Goal: Task Accomplishment & Management: Use online tool/utility

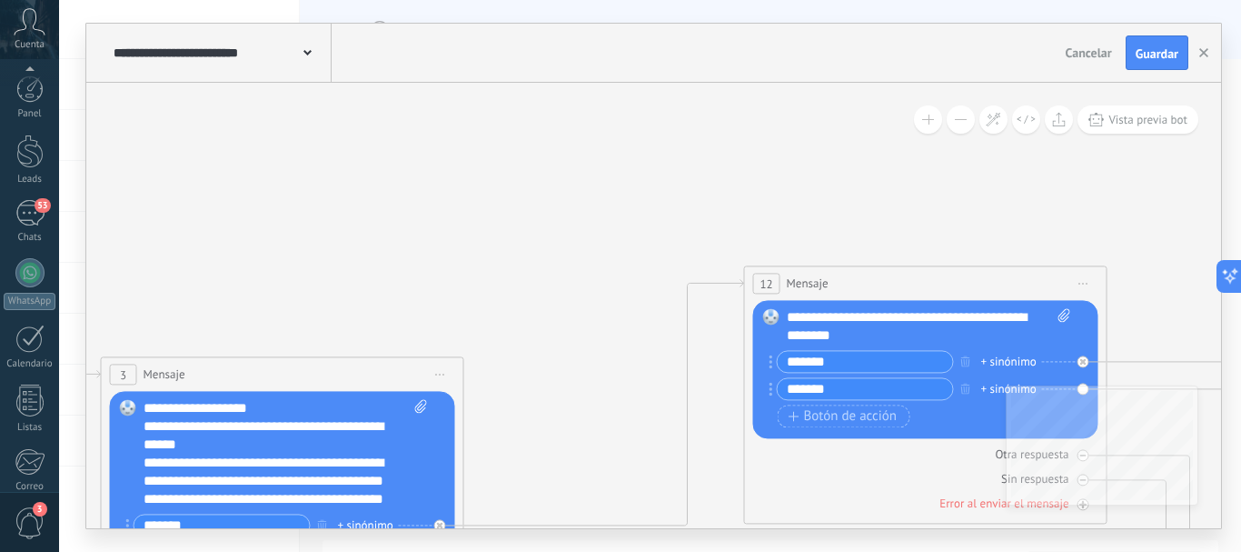
scroll to position [18, 0]
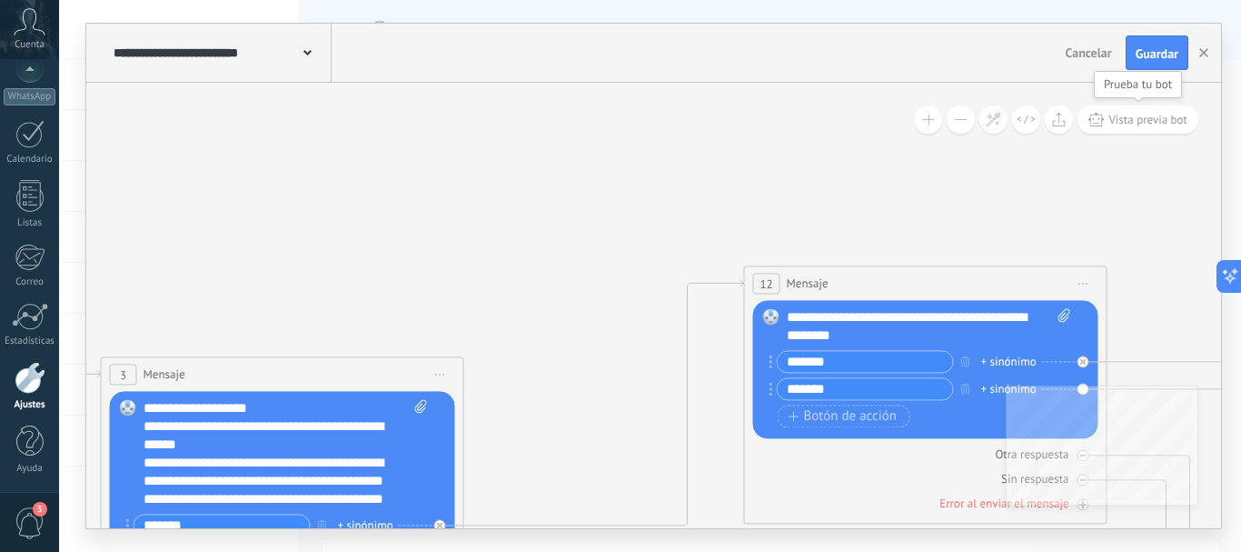
click at [1125, 113] on span "Vista previa bot" at bounding box center [1148, 119] width 79 height 15
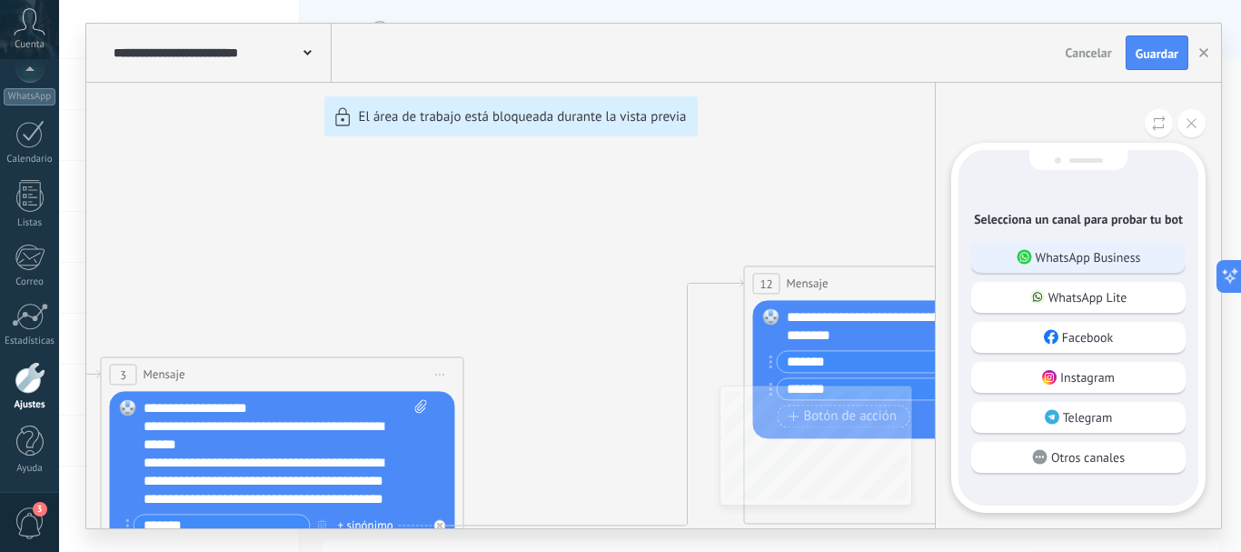
click at [1041, 254] on p "WhatsApp Business" at bounding box center [1088, 257] width 105 height 16
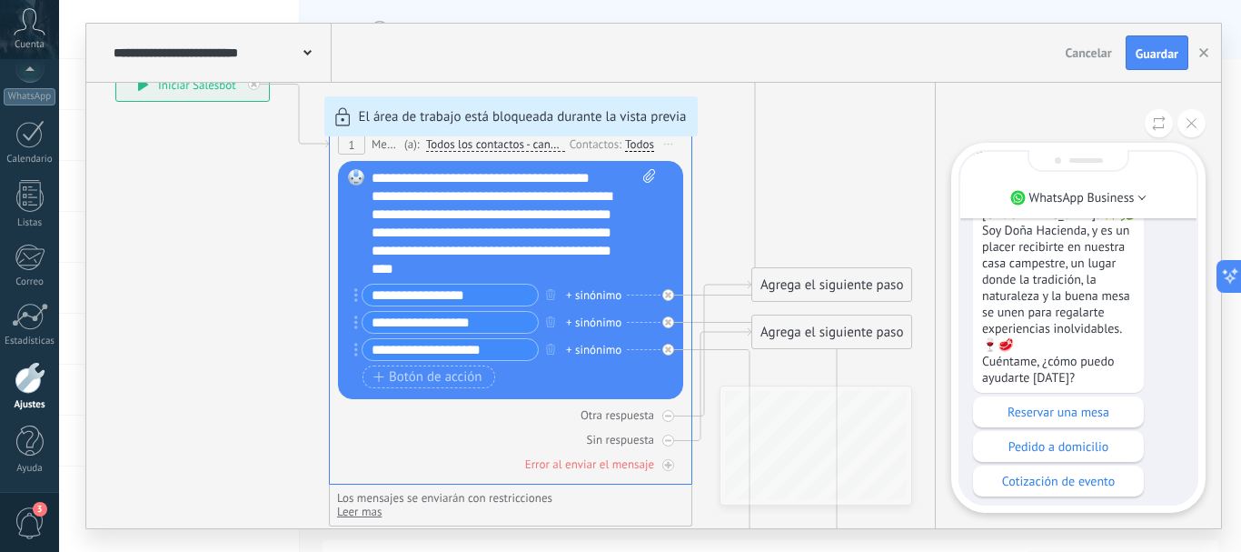
scroll to position [0, 0]
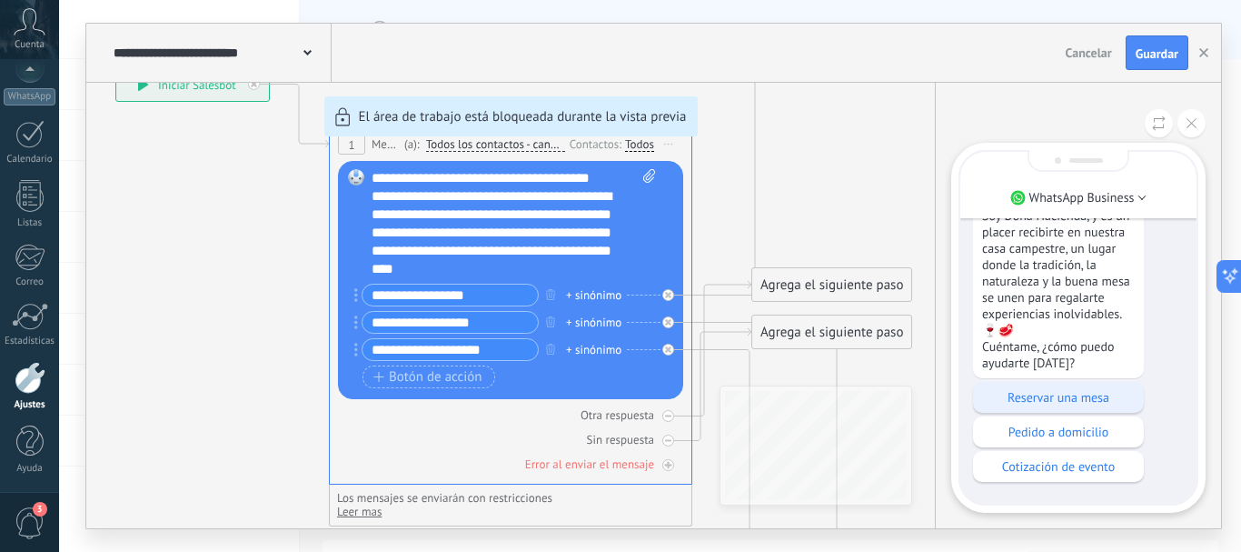
click at [1090, 397] on p "Reservar una mesa" at bounding box center [1058, 397] width 153 height 16
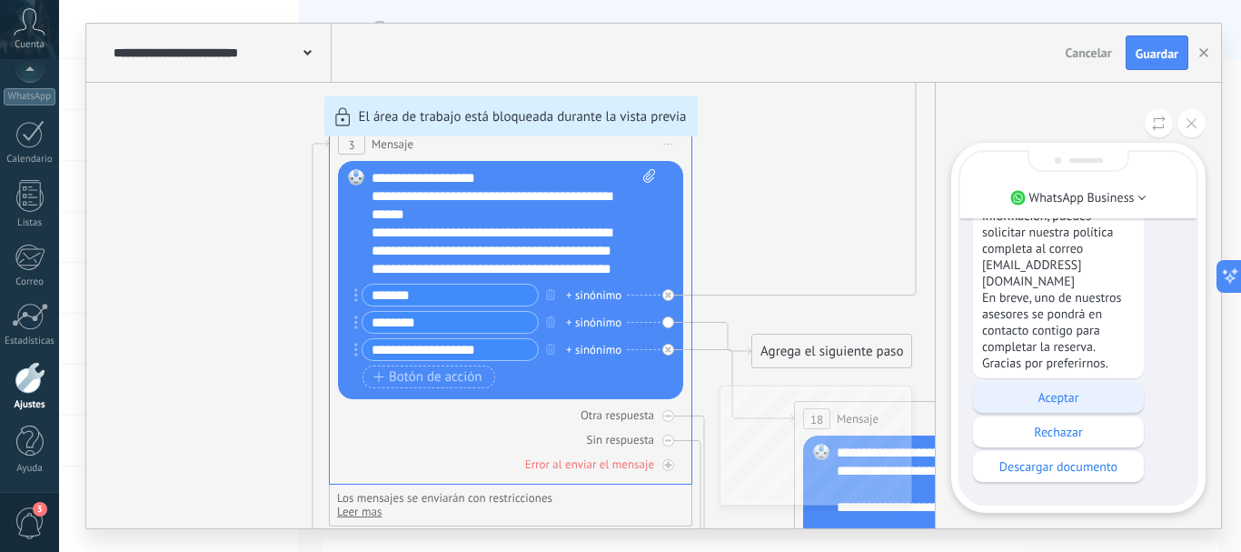
click at [1050, 398] on p "Aceptar" at bounding box center [1058, 397] width 153 height 16
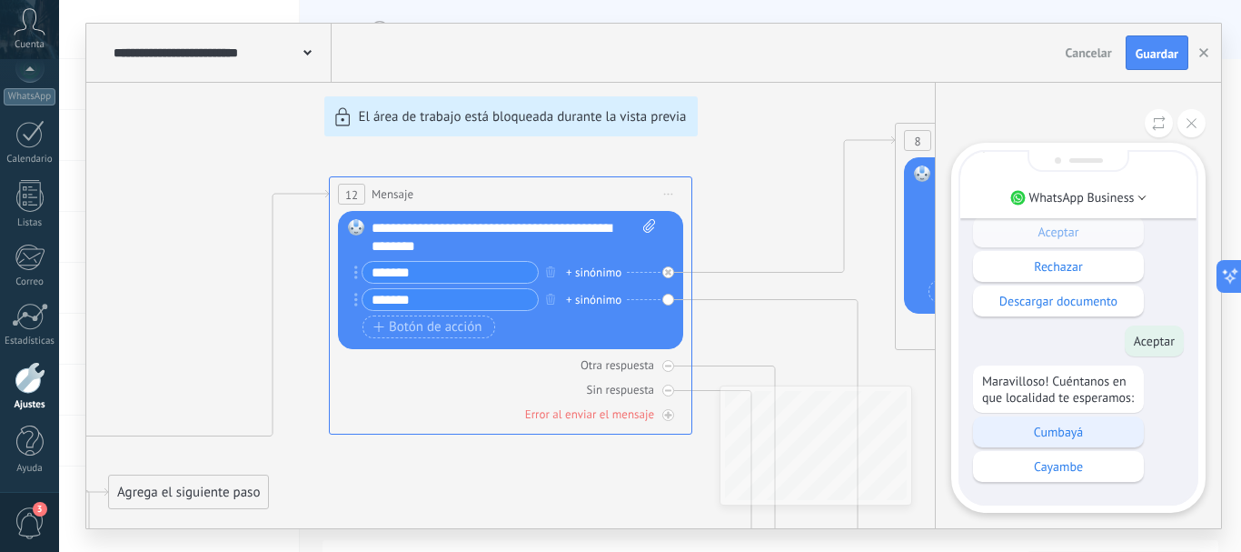
click at [1081, 425] on p "Cumbayá" at bounding box center [1058, 431] width 153 height 16
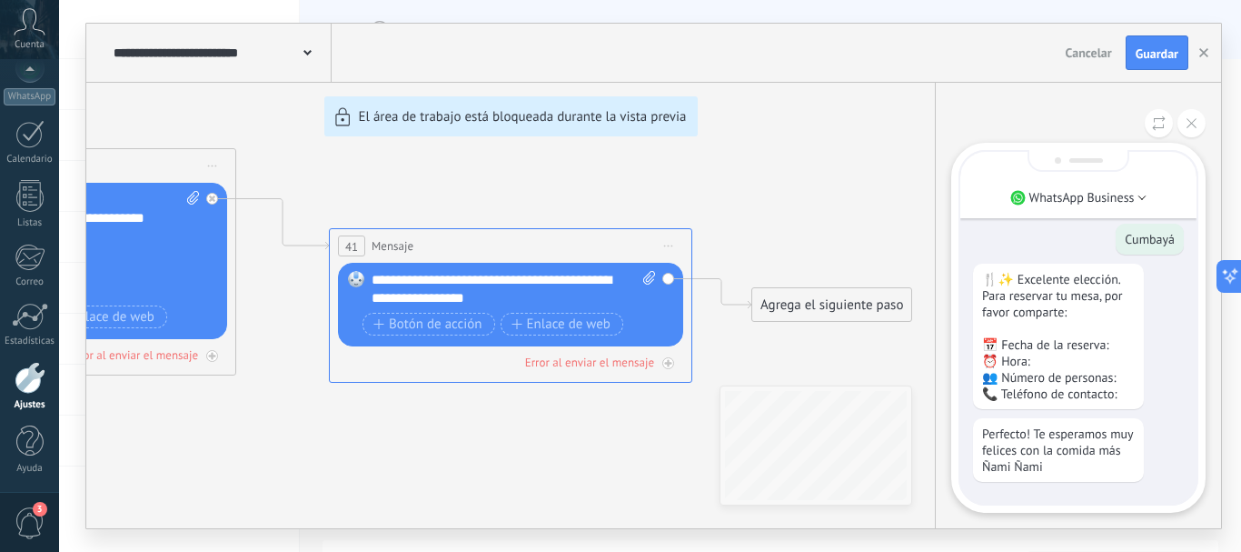
click at [575, 179] on div "**********" at bounding box center [653, 276] width 1135 height 504
drag, startPoint x: 575, startPoint y: 179, endPoint x: 790, endPoint y: 162, distance: 215.2
click at [790, 162] on div "**********" at bounding box center [653, 276] width 1135 height 504
click at [283, 411] on div "**********" at bounding box center [653, 276] width 1135 height 504
click at [1193, 127] on icon at bounding box center [1192, 123] width 10 height 10
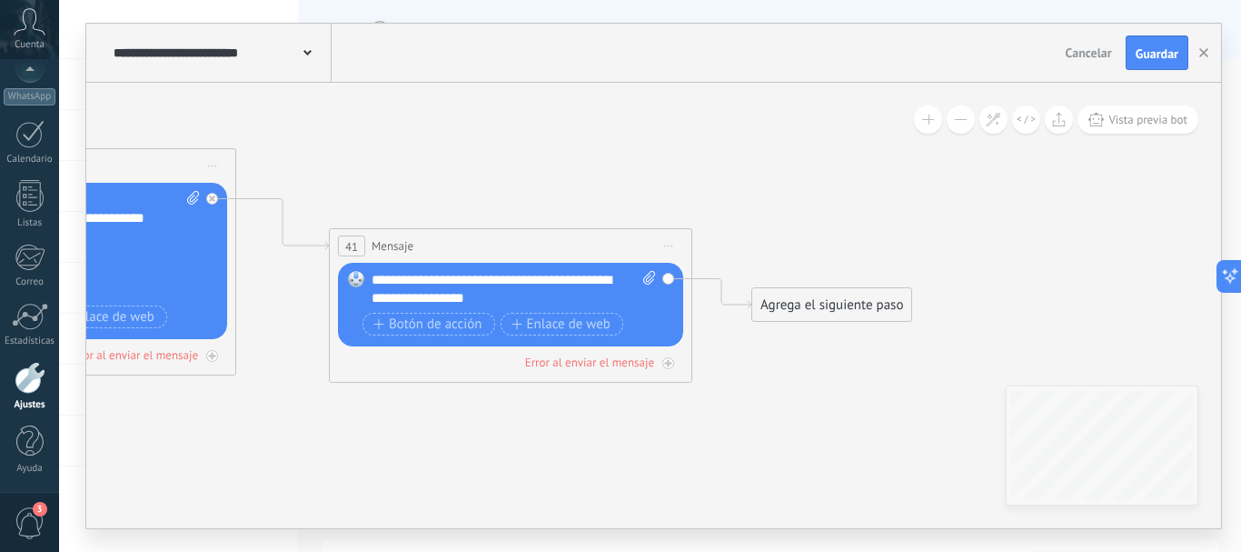
drag, startPoint x: 772, startPoint y: 201, endPoint x: 1125, endPoint y: 164, distance: 355.5
click at [1125, 164] on div "**********" at bounding box center [653, 276] width 1135 height 504
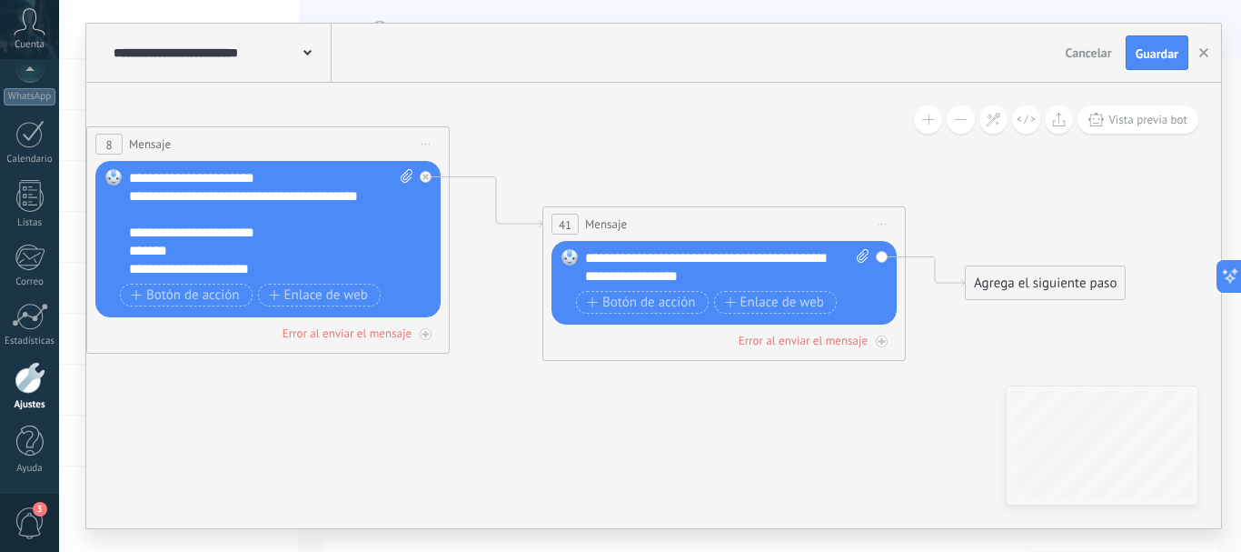
drag, startPoint x: 783, startPoint y: 214, endPoint x: 997, endPoint y: 193, distance: 214.7
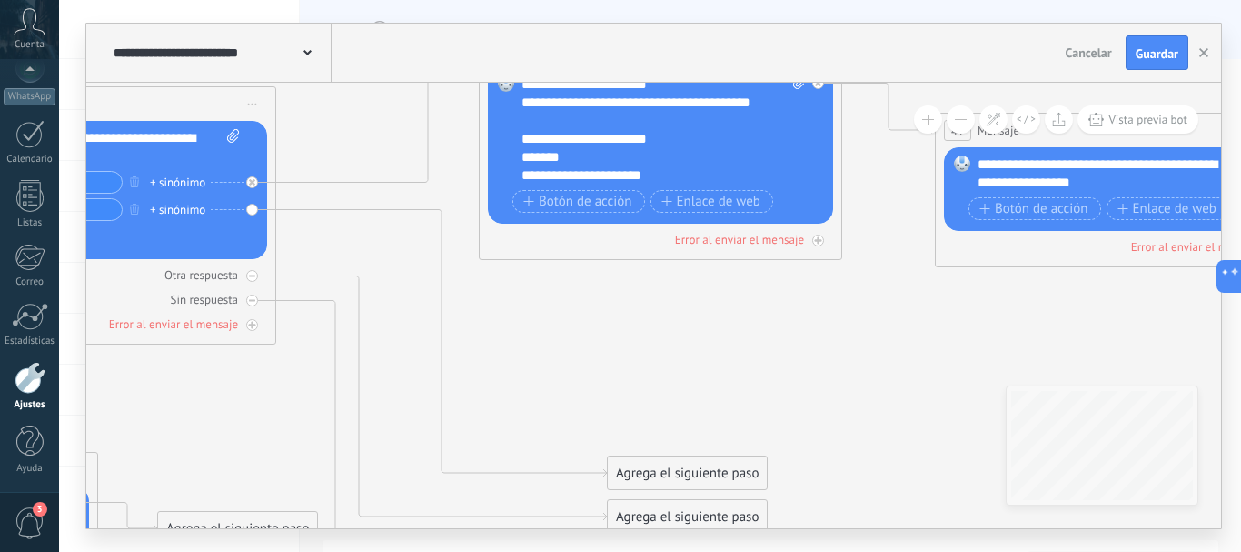
drag, startPoint x: 396, startPoint y: 432, endPoint x: 789, endPoint y: 338, distance: 403.6
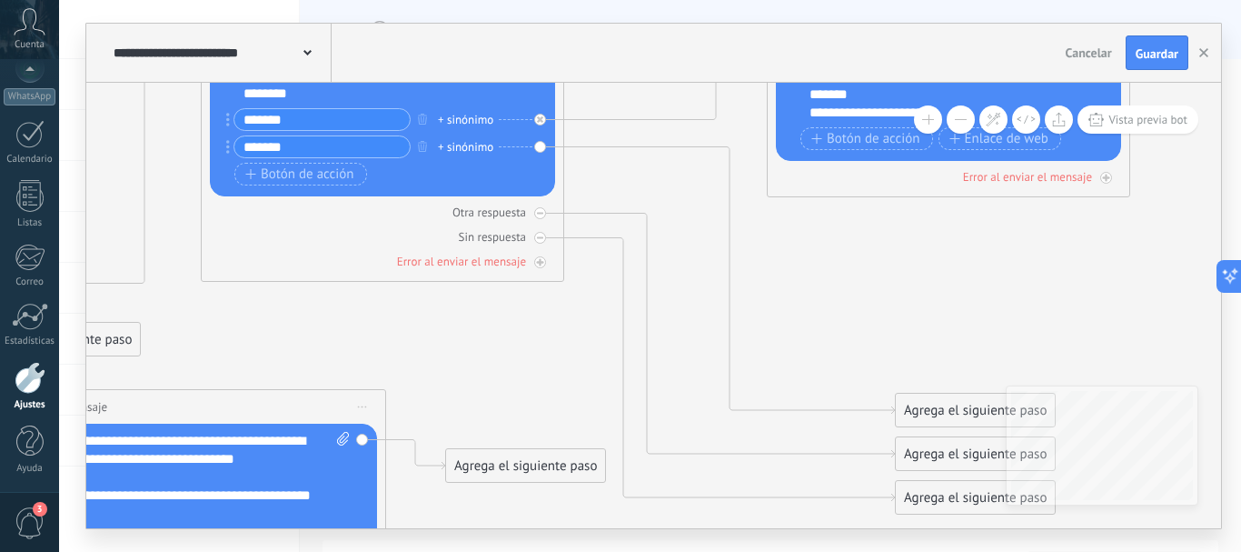
drag, startPoint x: 523, startPoint y: 384, endPoint x: 812, endPoint y: 321, distance: 294.8
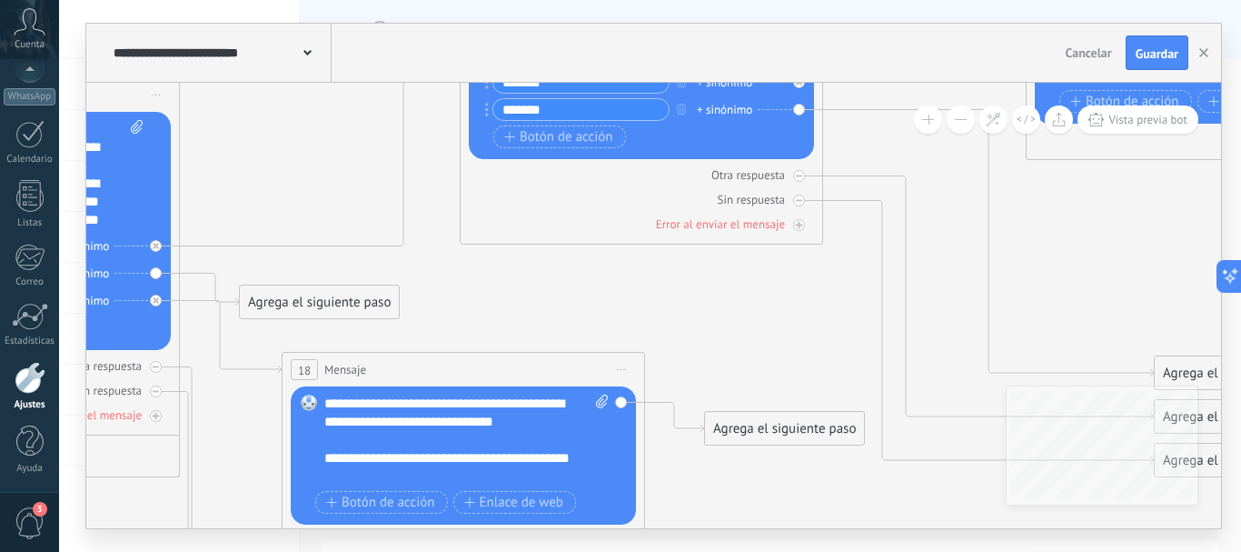
drag, startPoint x: 468, startPoint y: 353, endPoint x: 734, endPoint y: 315, distance: 268.9
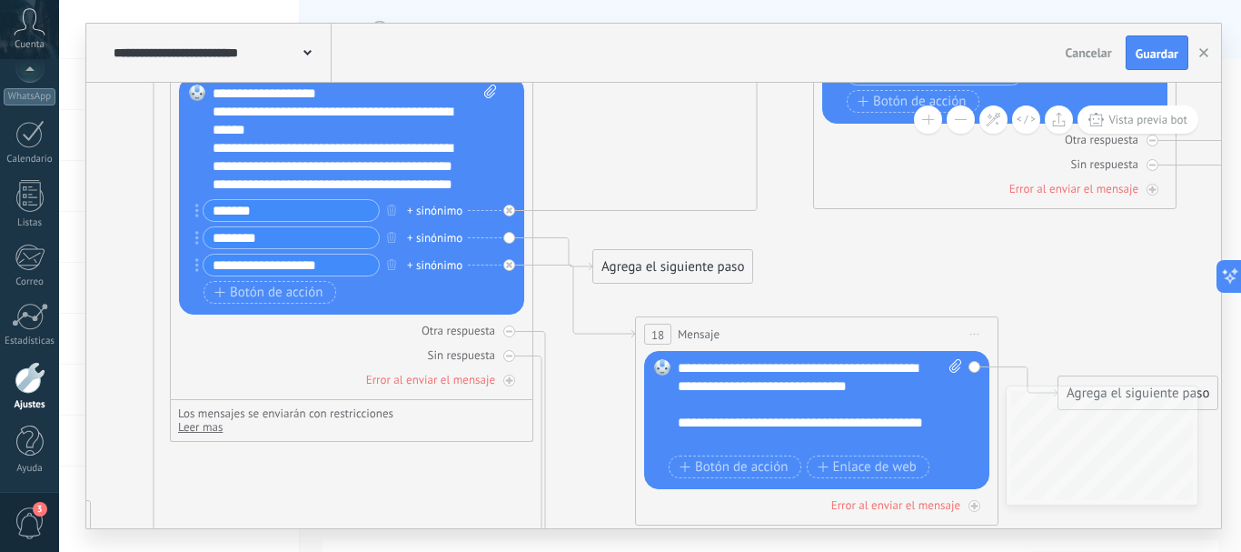
drag, startPoint x: 547, startPoint y: 285, endPoint x: 893, endPoint y: 250, distance: 348.1
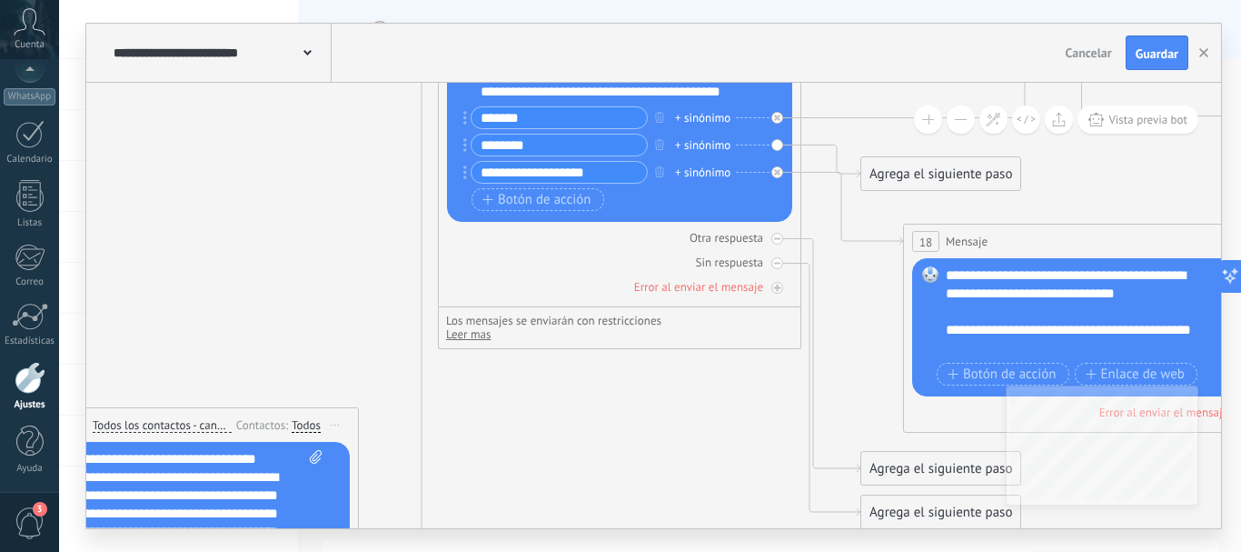
drag, startPoint x: 583, startPoint y: 437, endPoint x: 852, endPoint y: 344, distance: 283.7
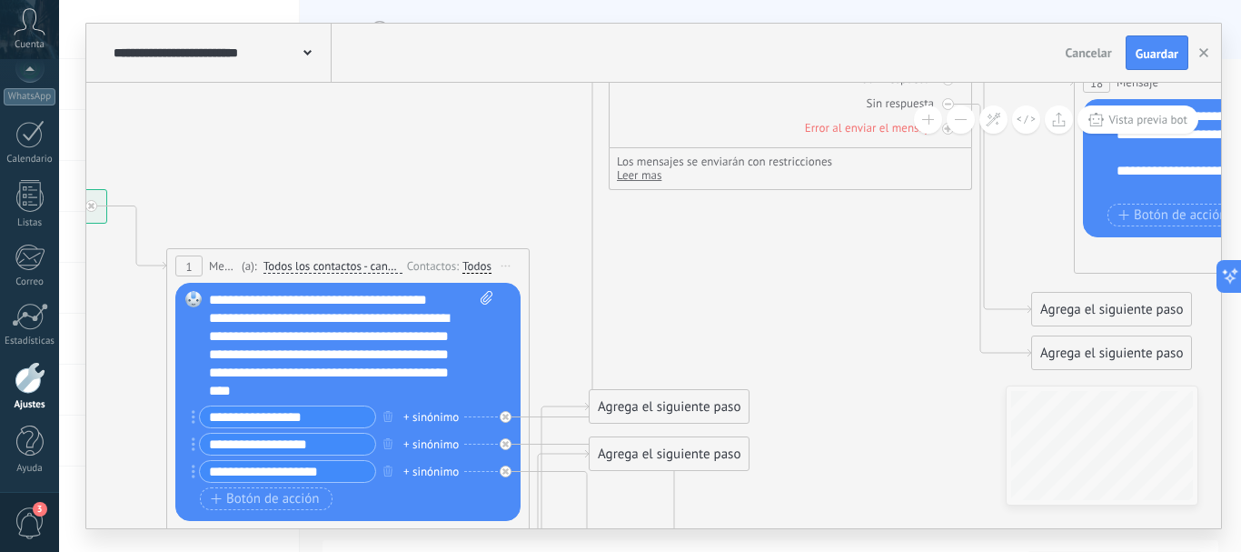
drag, startPoint x: 360, startPoint y: 306, endPoint x: 531, endPoint y: 147, distance: 233.4
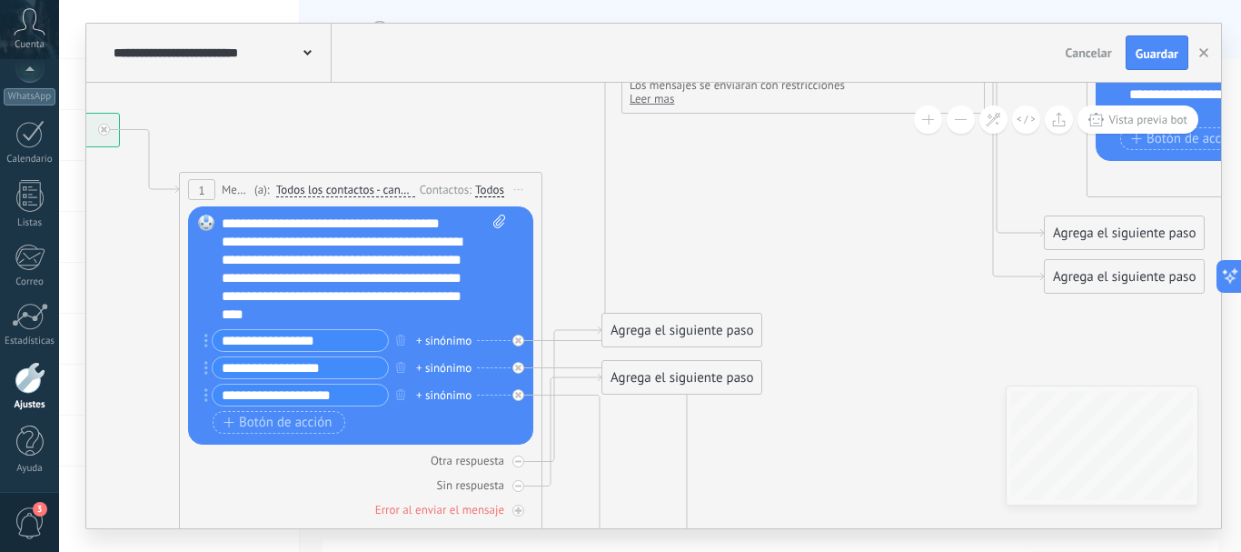
drag, startPoint x: 740, startPoint y: 316, endPoint x: 784, endPoint y: 265, distance: 67.6
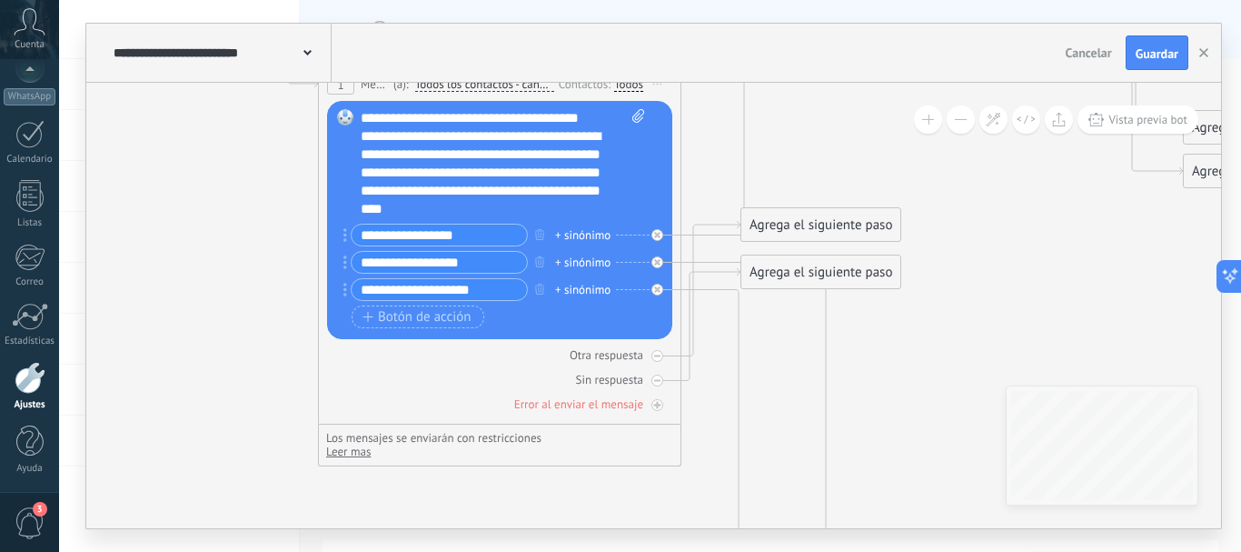
drag, startPoint x: 852, startPoint y: 333, endPoint x: 1003, endPoint y: 219, distance: 188.8
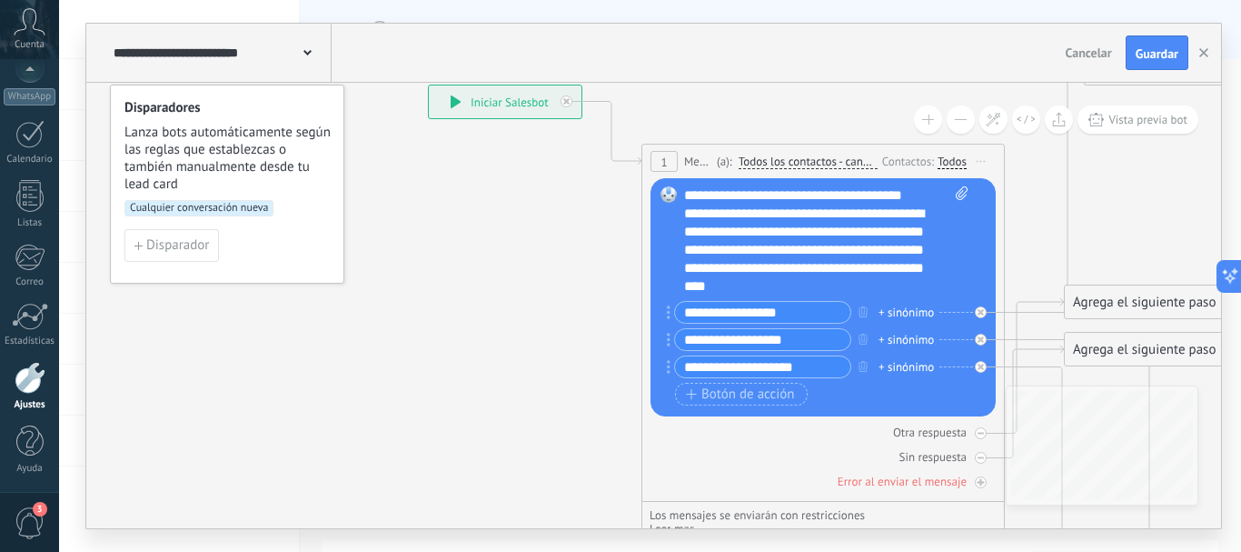
drag, startPoint x: 254, startPoint y: 307, endPoint x: 610, endPoint y: 377, distance: 362.2
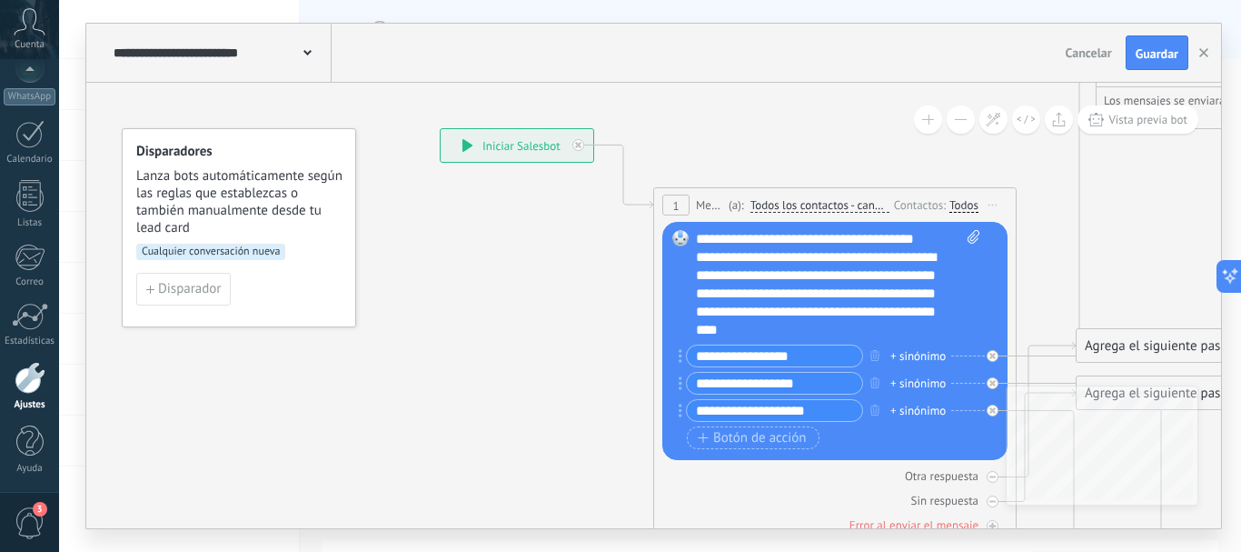
drag, startPoint x: 451, startPoint y: 383, endPoint x: 314, endPoint y: 411, distance: 139.2
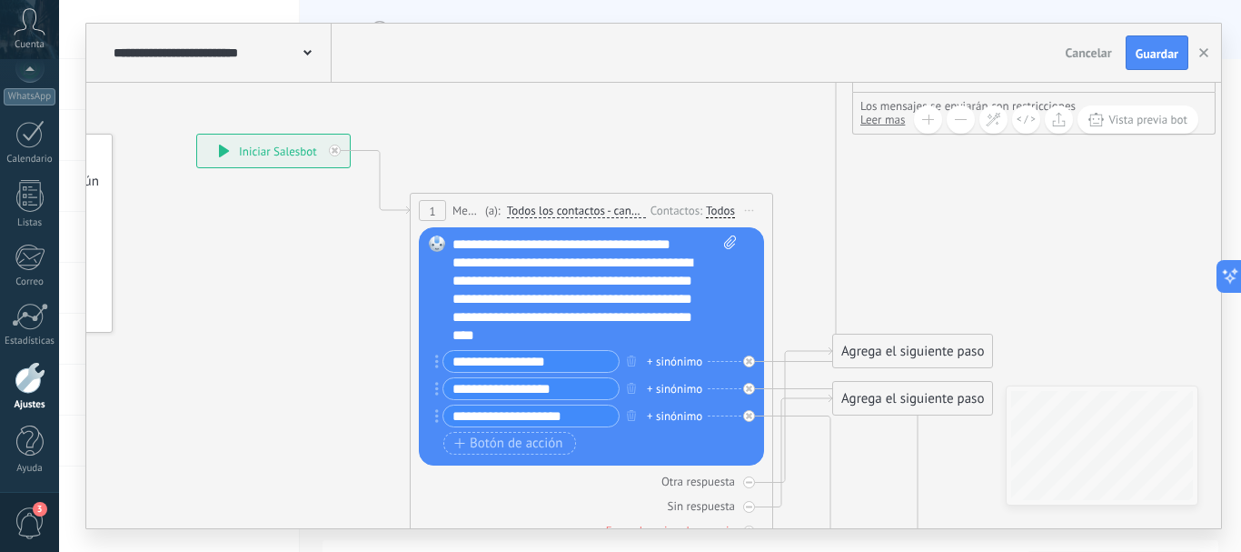
drag, startPoint x: 438, startPoint y: 281, endPoint x: 299, endPoint y: 309, distance: 141.9
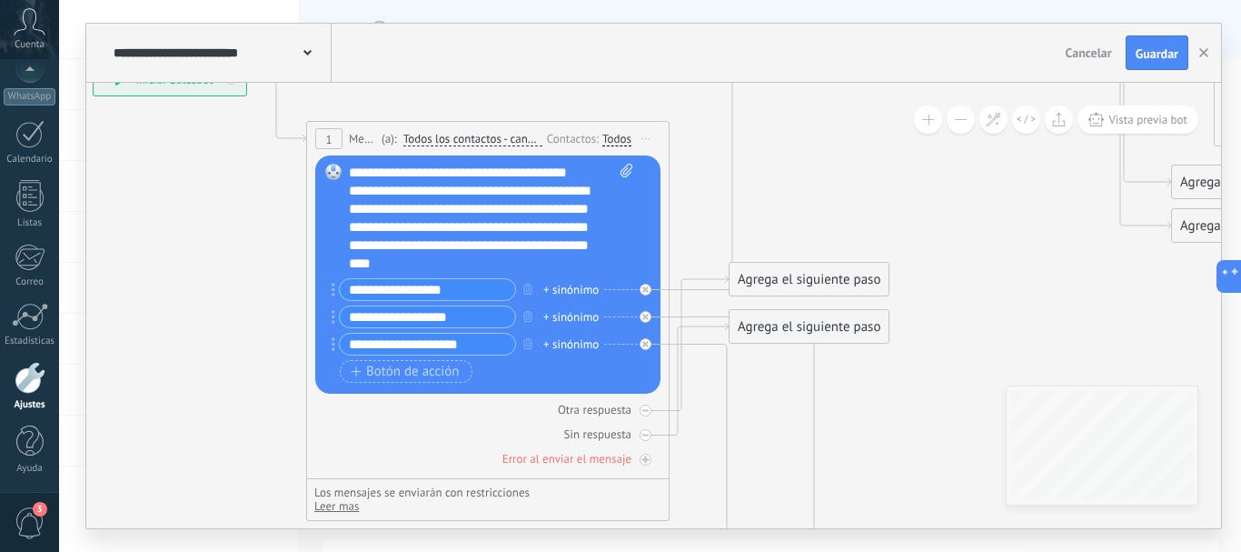
drag, startPoint x: 943, startPoint y: 256, endPoint x: 818, endPoint y: 176, distance: 148.7
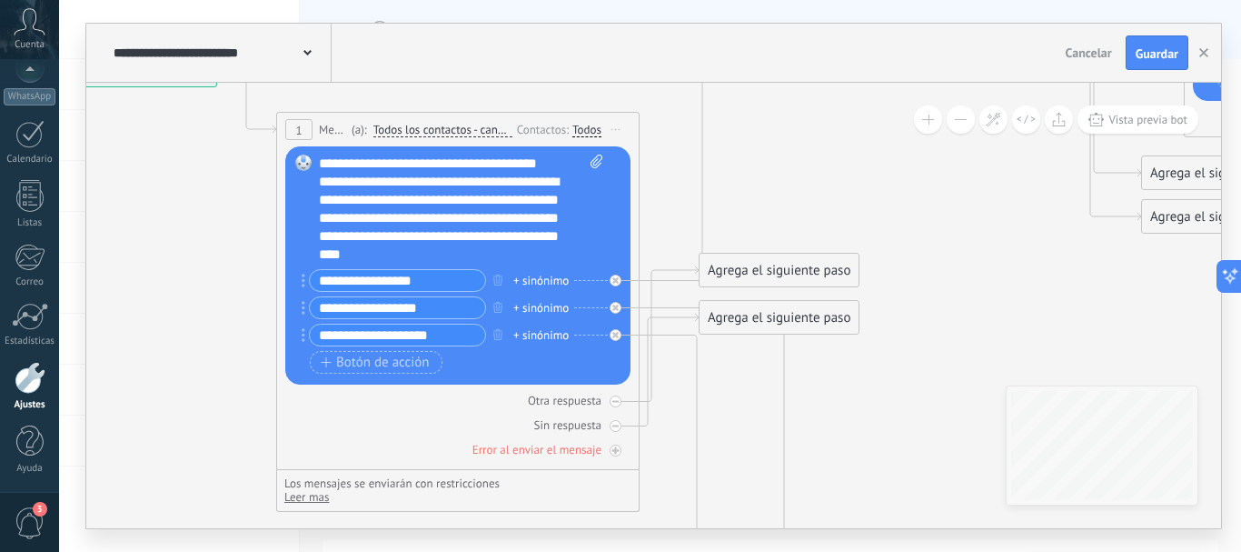
drag, startPoint x: 913, startPoint y: 227, endPoint x: 901, endPoint y: 225, distance: 12.9
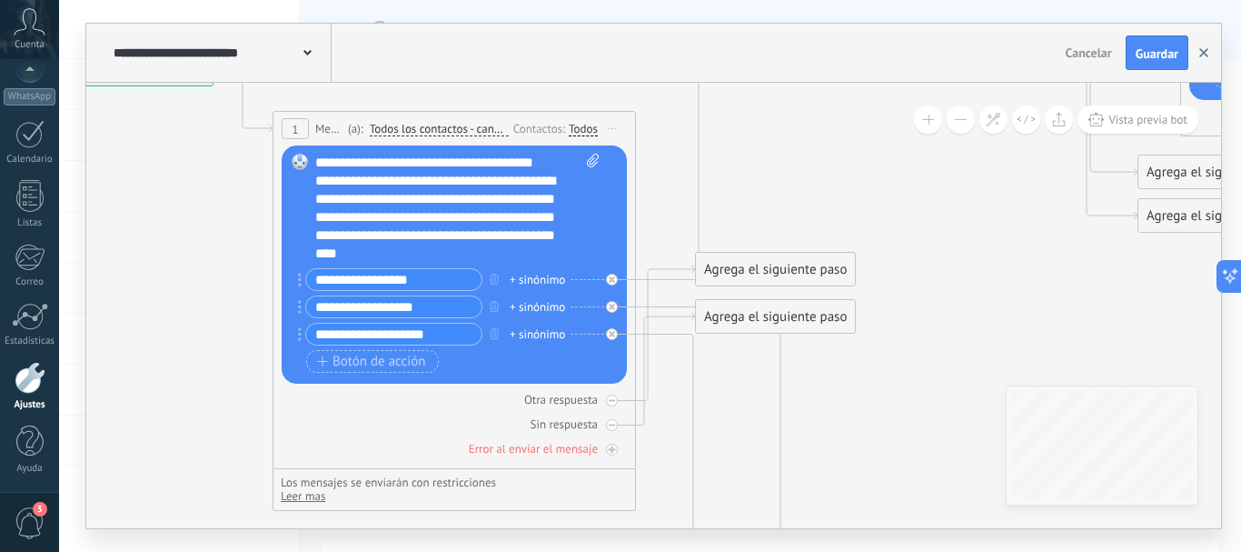
click at [1200, 49] on icon "button" at bounding box center [1204, 52] width 9 height 9
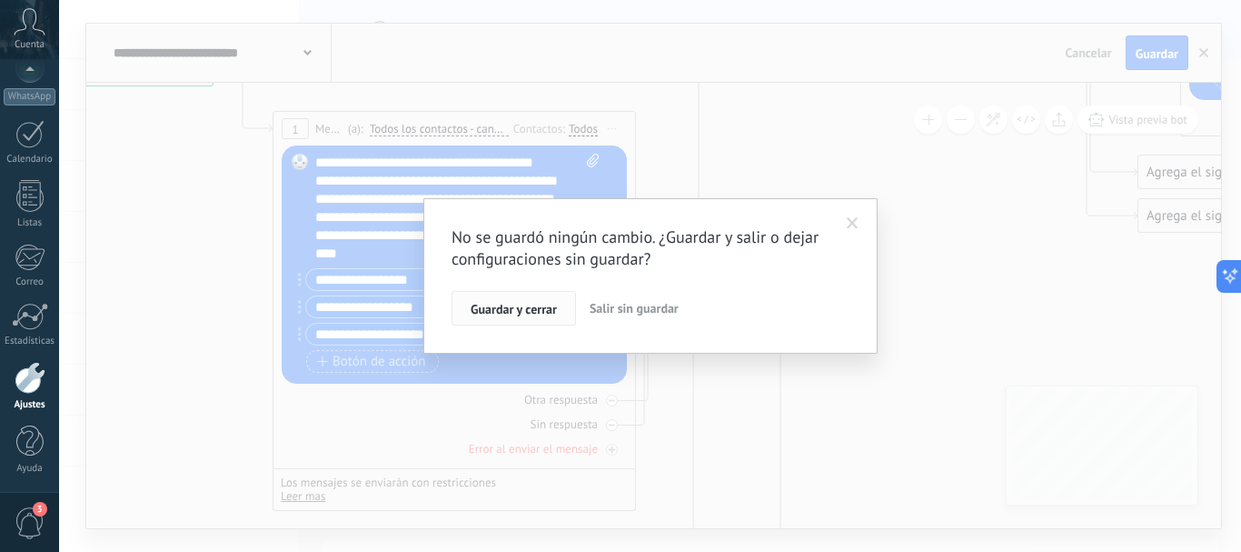
click at [509, 300] on button "Guardar y cerrar" at bounding box center [514, 308] width 125 height 35
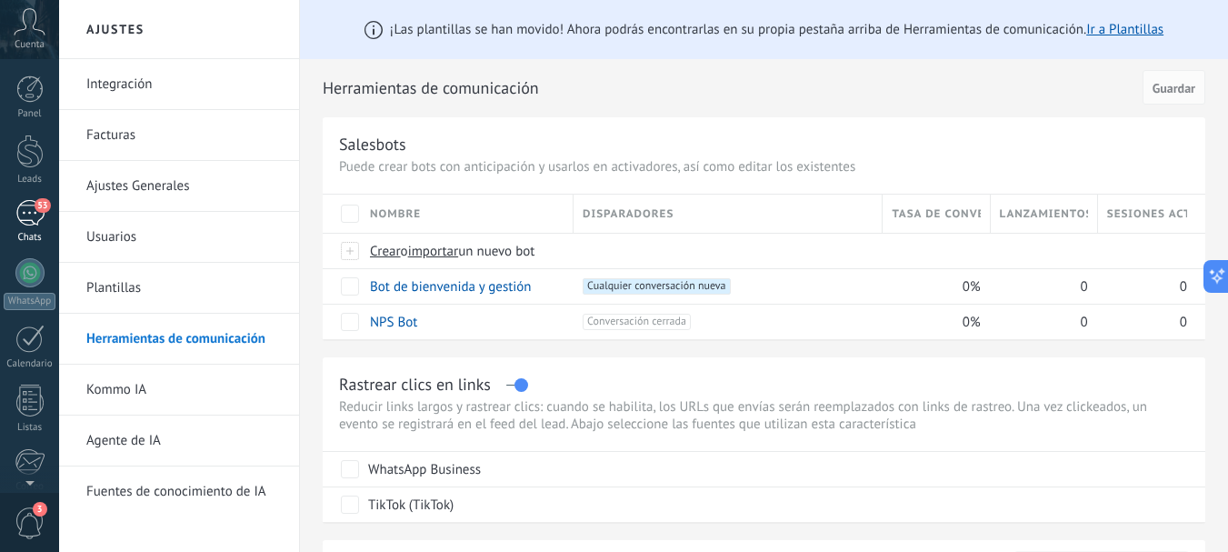
click at [33, 224] on div "53" at bounding box center [29, 213] width 29 height 26
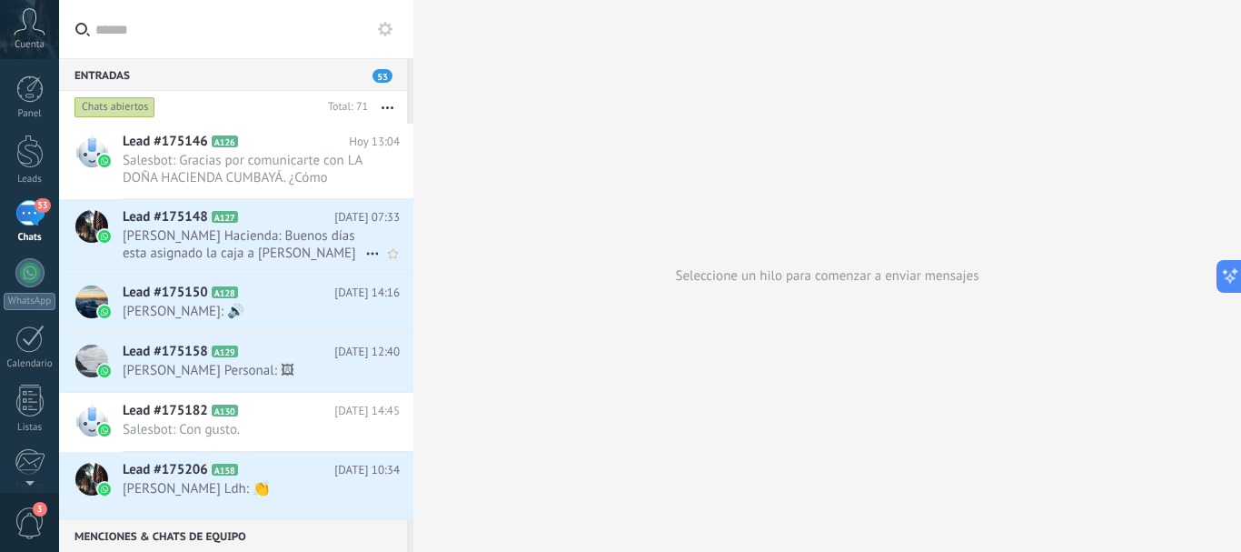
click at [242, 203] on div "Lead #175148 A127 [DATE] 07:33 [PERSON_NAME] Hacienda: Buenos días esta asignad…" at bounding box center [268, 236] width 291 height 75
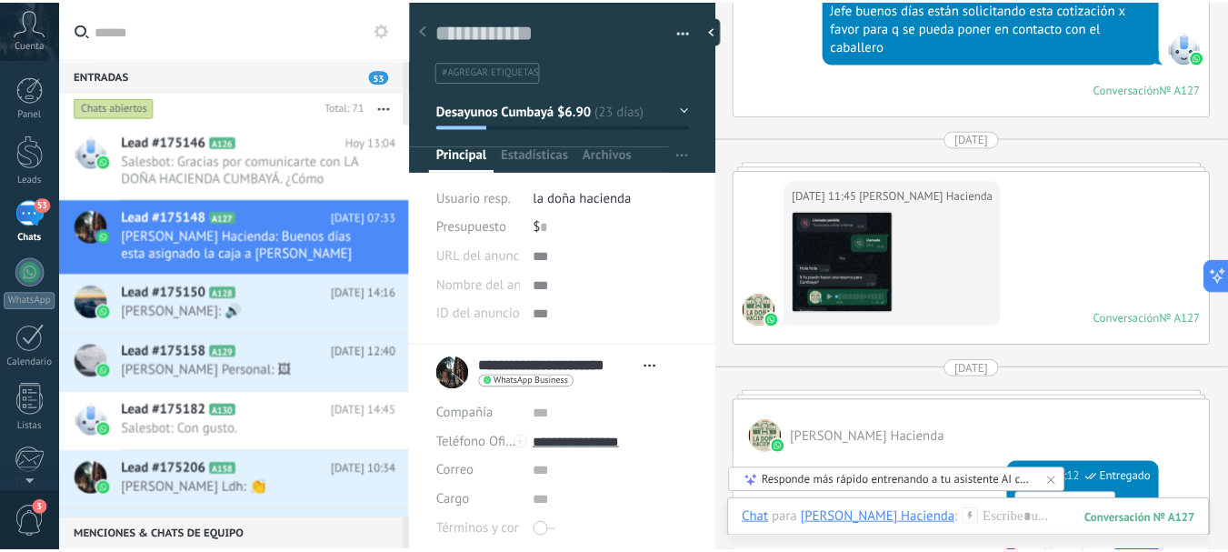
scroll to position [3211, 0]
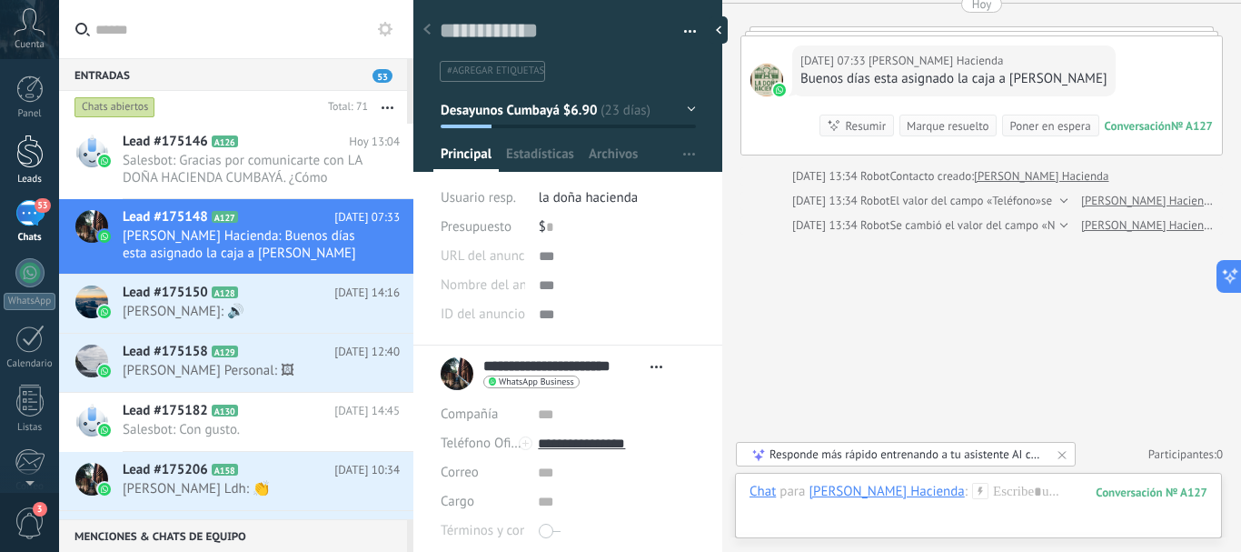
click at [36, 157] on div at bounding box center [29, 151] width 27 height 34
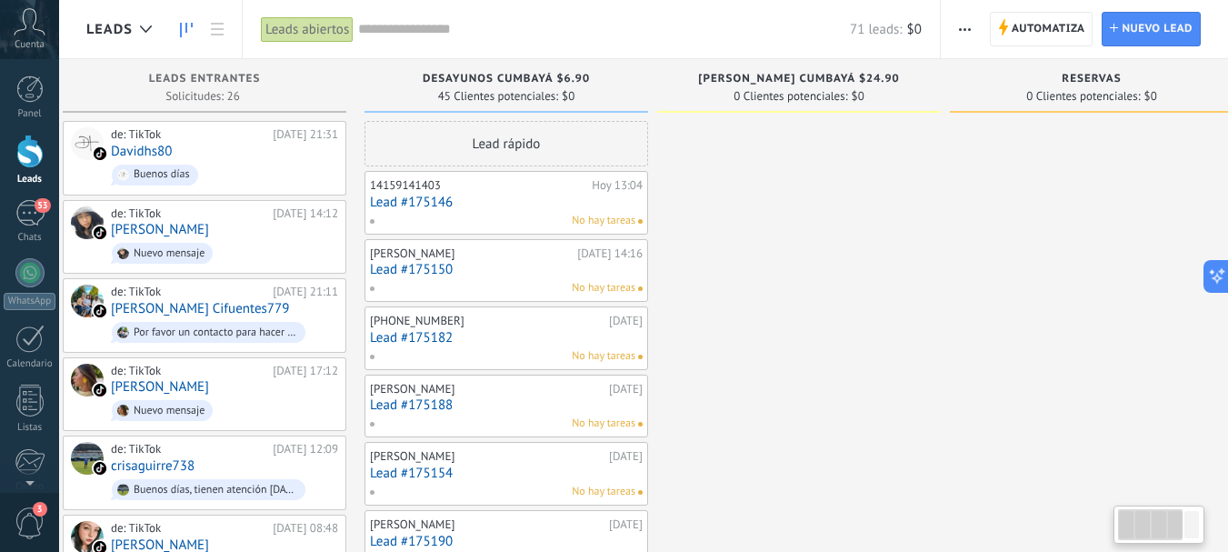
scroll to position [0, 25]
drag, startPoint x: 798, startPoint y: 214, endPoint x: 773, endPoint y: 216, distance: 24.6
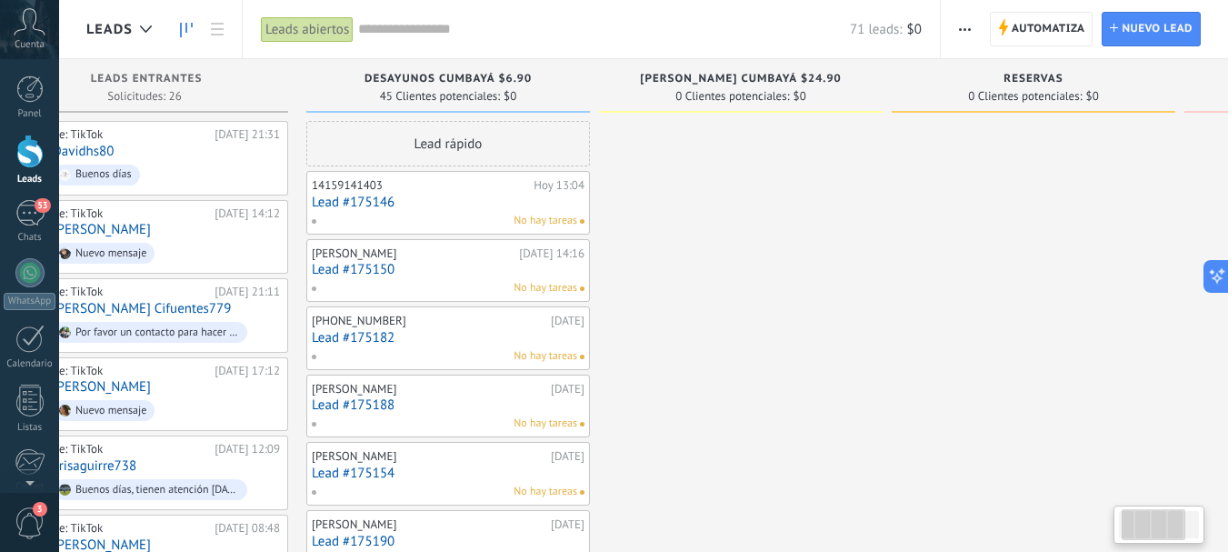
scroll to position [0, 83]
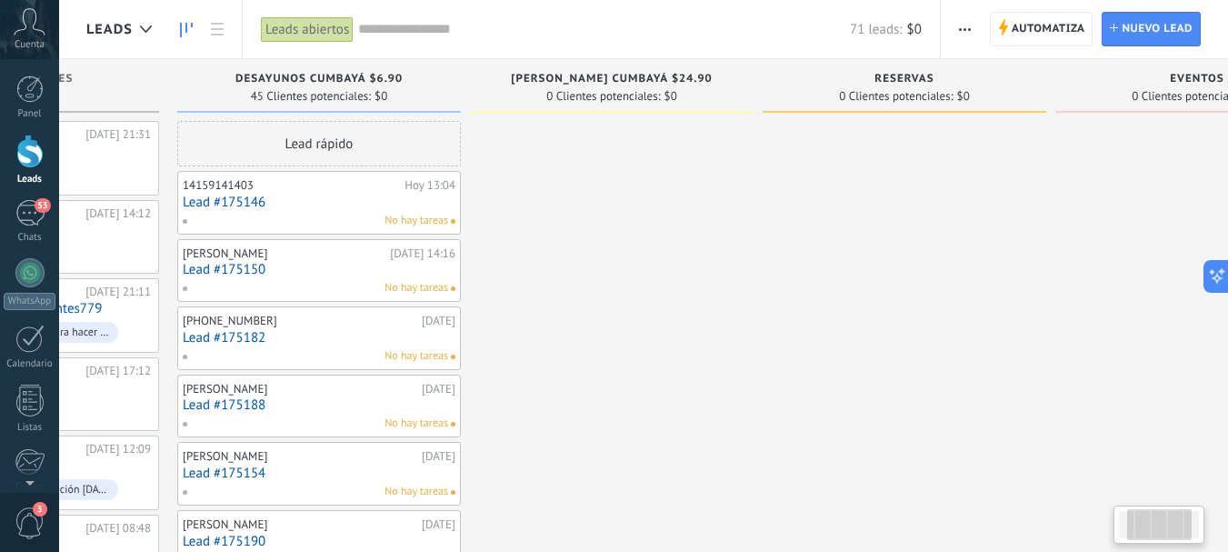
drag, startPoint x: 773, startPoint y: 216, endPoint x: 552, endPoint y: 233, distance: 222.3
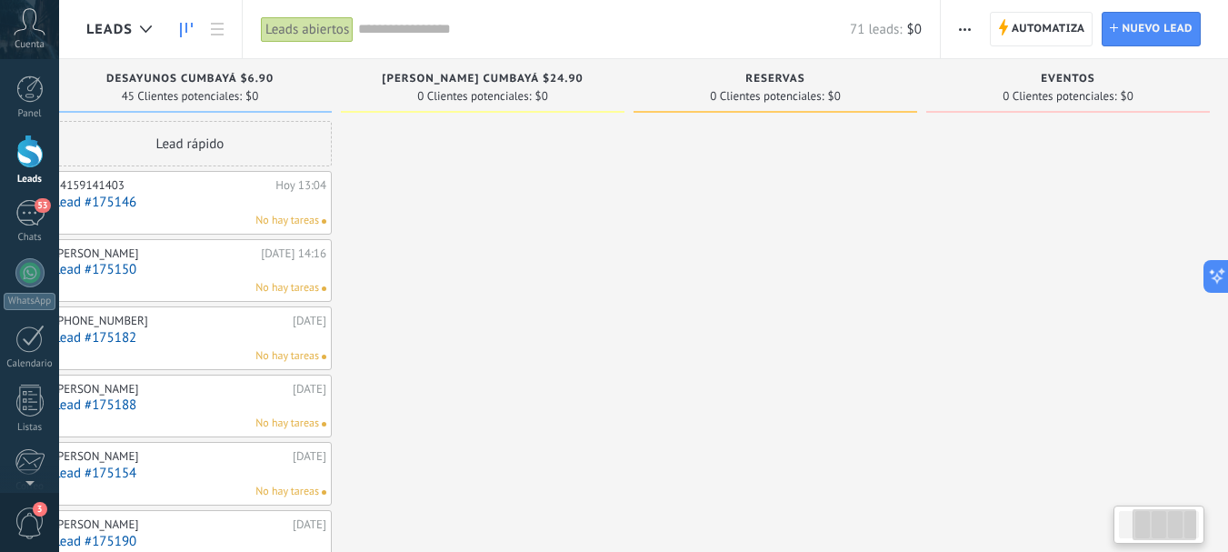
scroll to position [0, 349]
drag, startPoint x: 741, startPoint y: 295, endPoint x: 544, endPoint y: 306, distance: 196.6
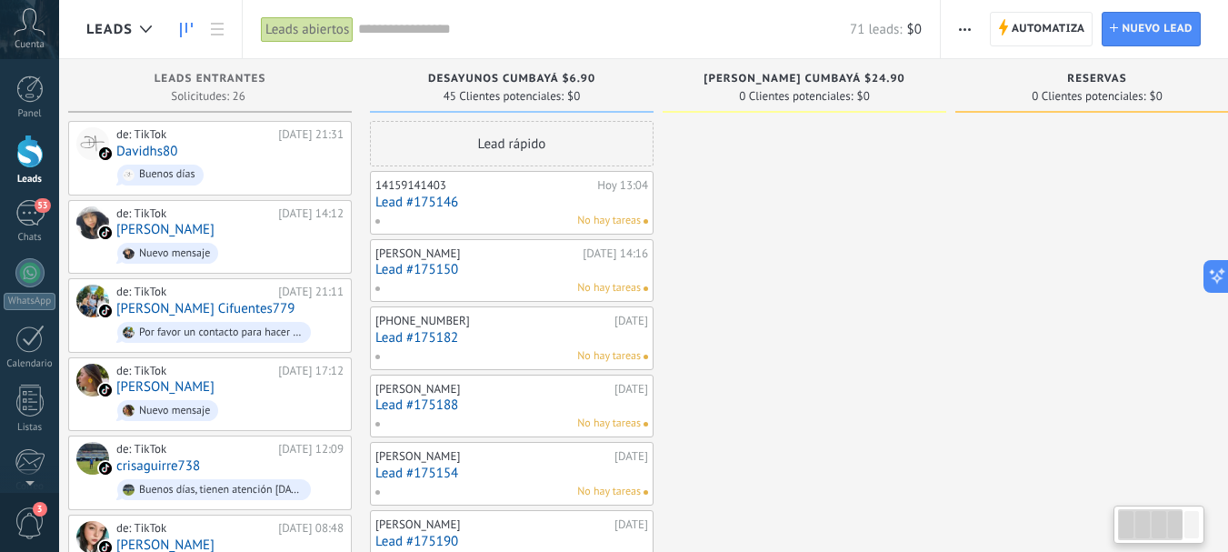
scroll to position [0, 0]
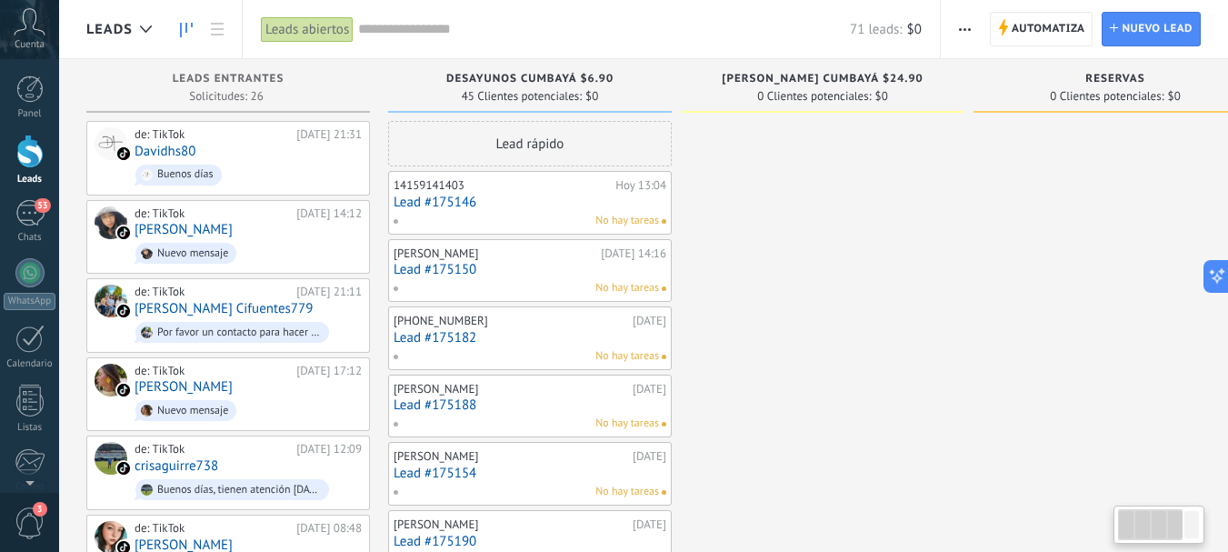
drag, startPoint x: 575, startPoint y: 291, endPoint x: 996, endPoint y: 359, distance: 426.3
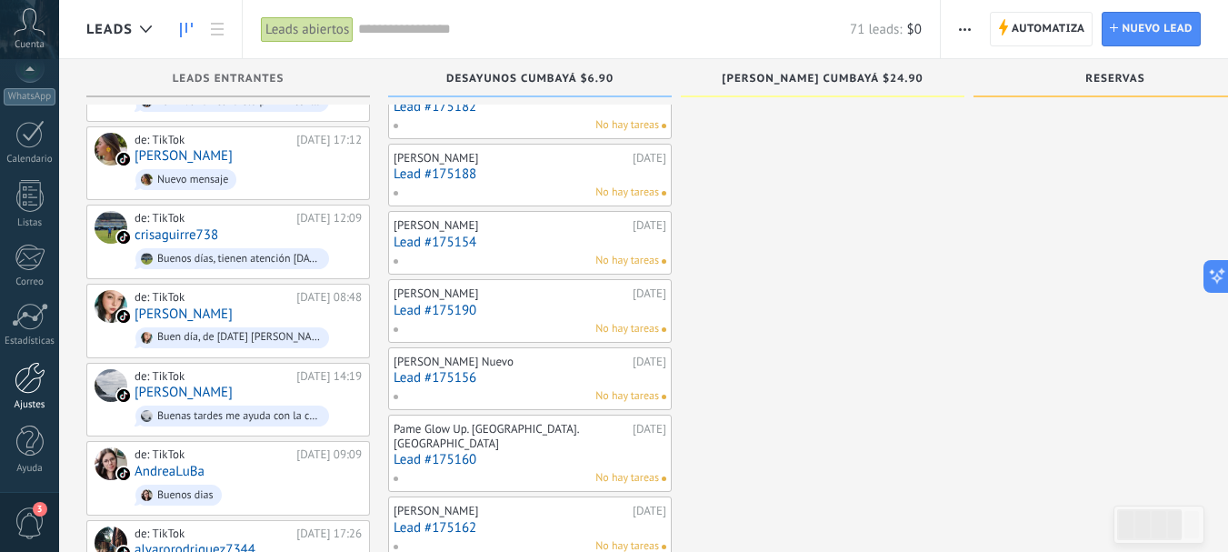
scroll to position [254, 0]
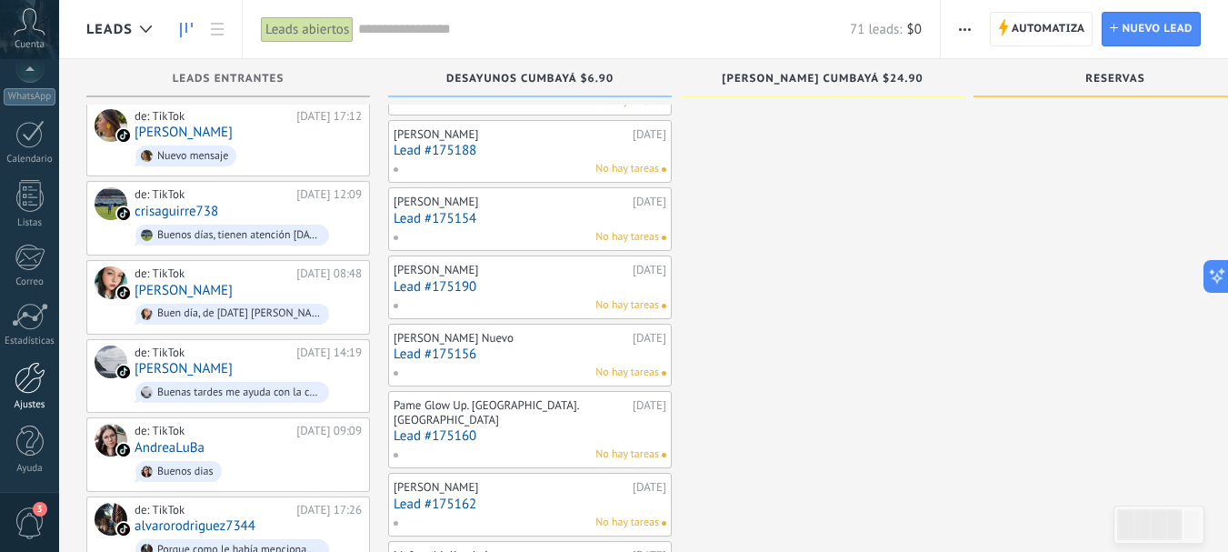
click at [34, 374] on div at bounding box center [30, 378] width 31 height 32
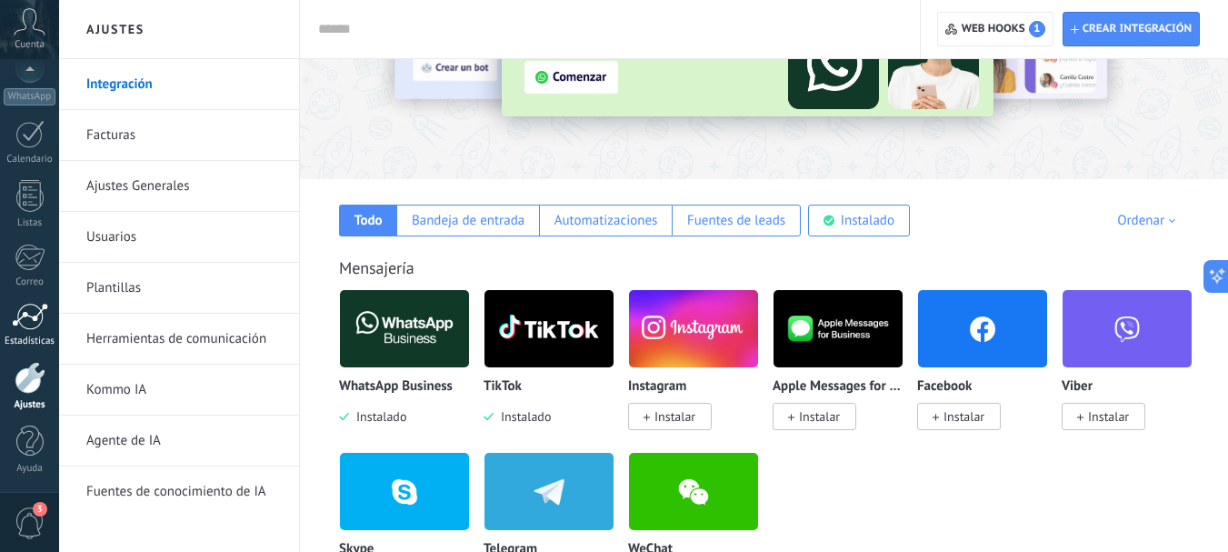
scroll to position [188, 0]
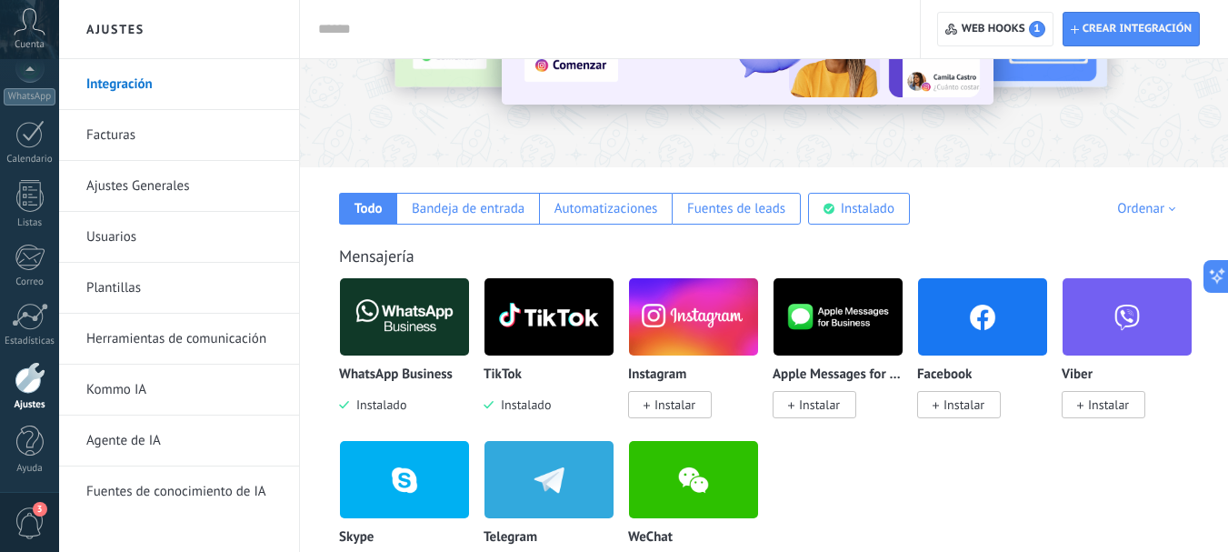
click at [154, 336] on link "Herramientas de comunicación" at bounding box center [183, 339] width 194 height 51
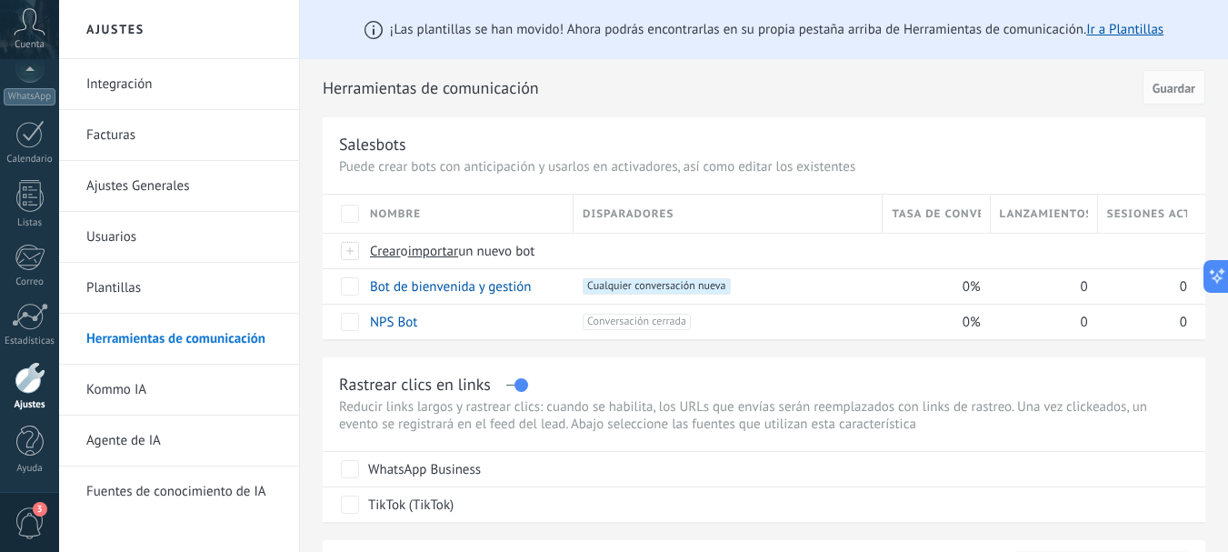
drag, startPoint x: 1061, startPoint y: 289, endPoint x: 866, endPoint y: 346, distance: 203.6
